Goal: Find specific page/section: Find specific page/section

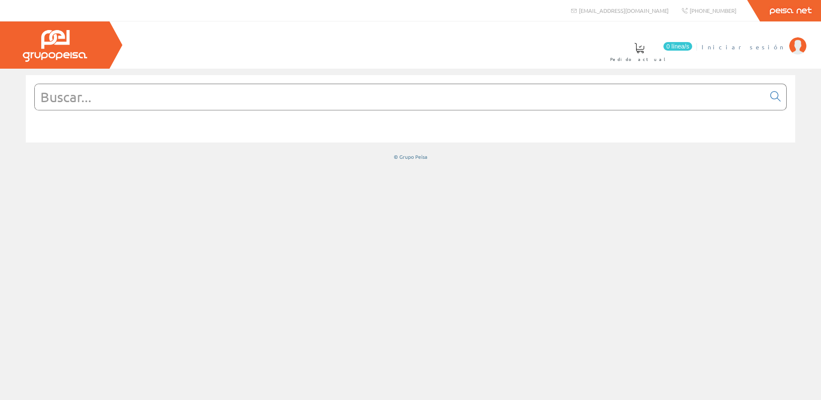
click at [758, 43] on span "Iniciar sesión" at bounding box center [743, 47] width 83 height 9
click at [265, 100] on input "text" at bounding box center [400, 97] width 730 height 26
paste input "NSYCSP"
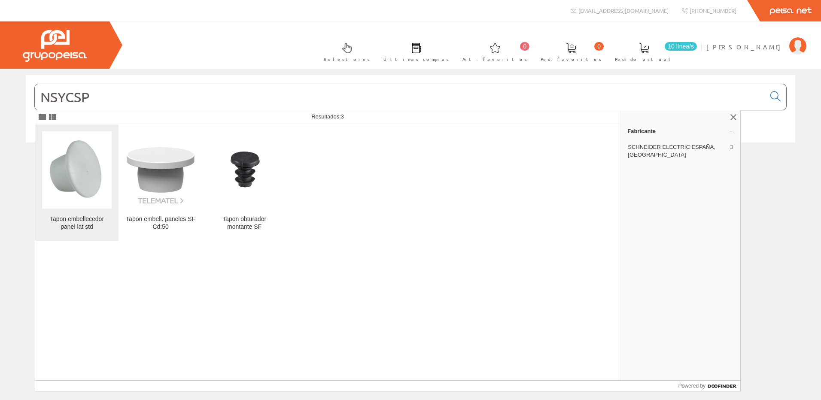
type input "NSYCSP"
click at [85, 164] on img at bounding box center [77, 170] width 70 height 70
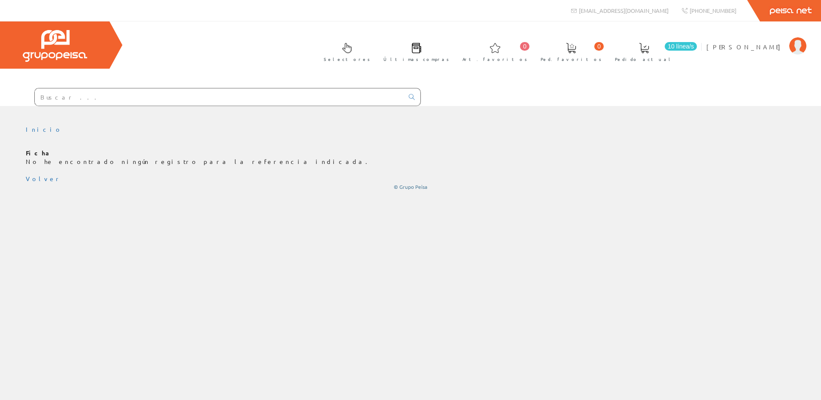
click at [242, 95] on input "text" at bounding box center [219, 96] width 369 height 17
paste input "NSYCSP"
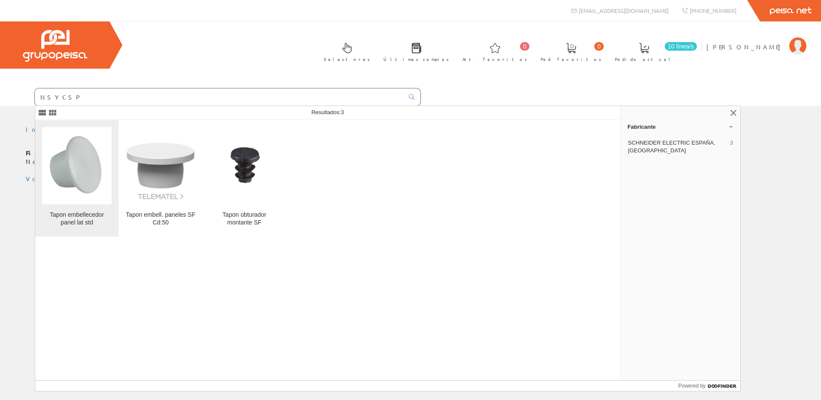
type input "NSYCSP"
click at [79, 213] on div "Tapon embellecedor panel lat std" at bounding box center [77, 218] width 70 height 15
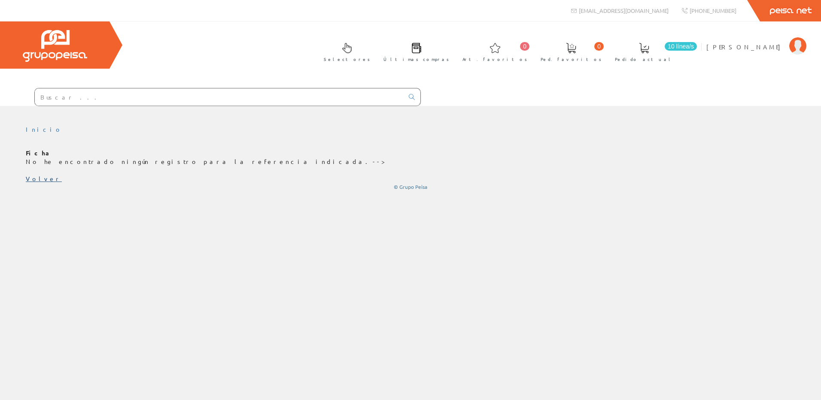
click at [39, 177] on link "Volver" at bounding box center [44, 179] width 36 height 8
click at [125, 97] on input "NSYCSP" at bounding box center [219, 96] width 369 height 17
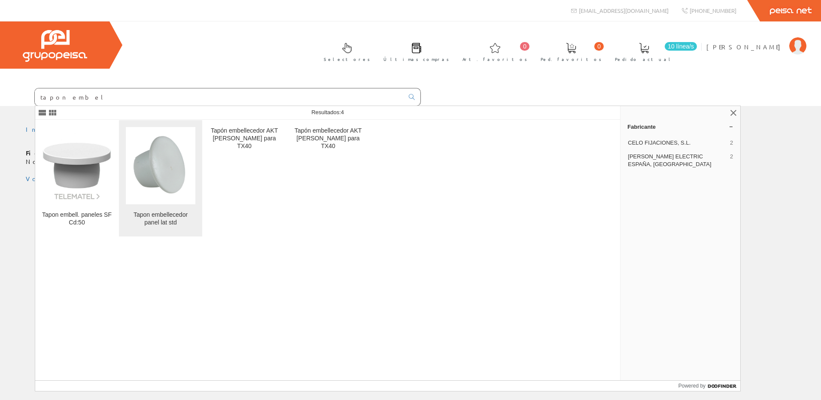
type input "tapon embel"
click at [180, 183] on img at bounding box center [161, 166] width 70 height 70
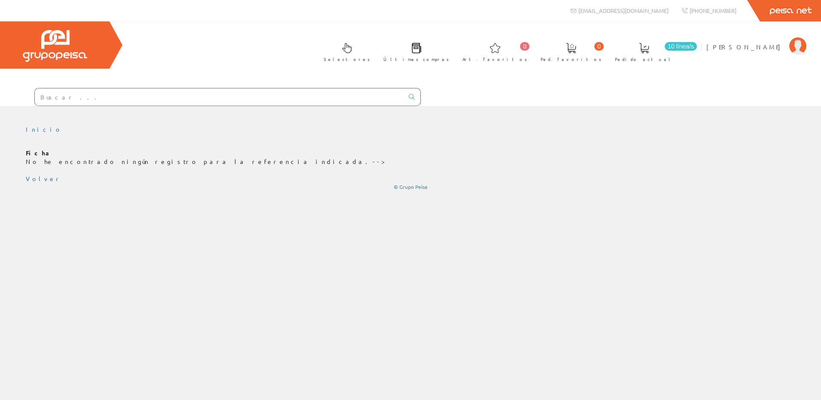
click at [195, 100] on input "text" at bounding box center [219, 96] width 369 height 17
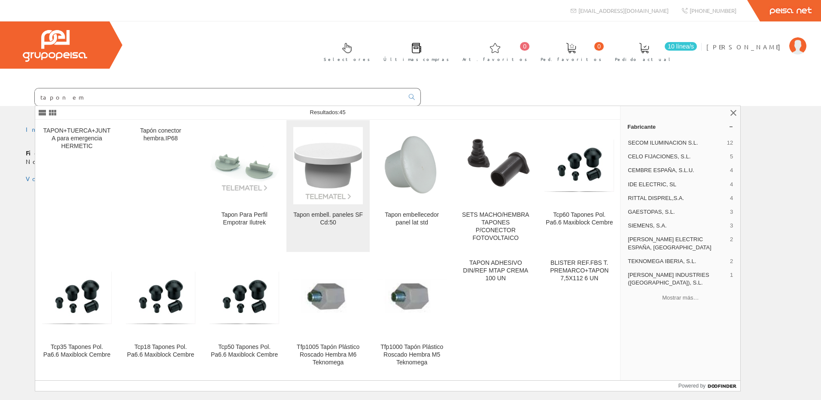
type input "tapon em"
click at [317, 159] on img at bounding box center [328, 166] width 70 height 70
